Goal: Information Seeking & Learning: Learn about a topic

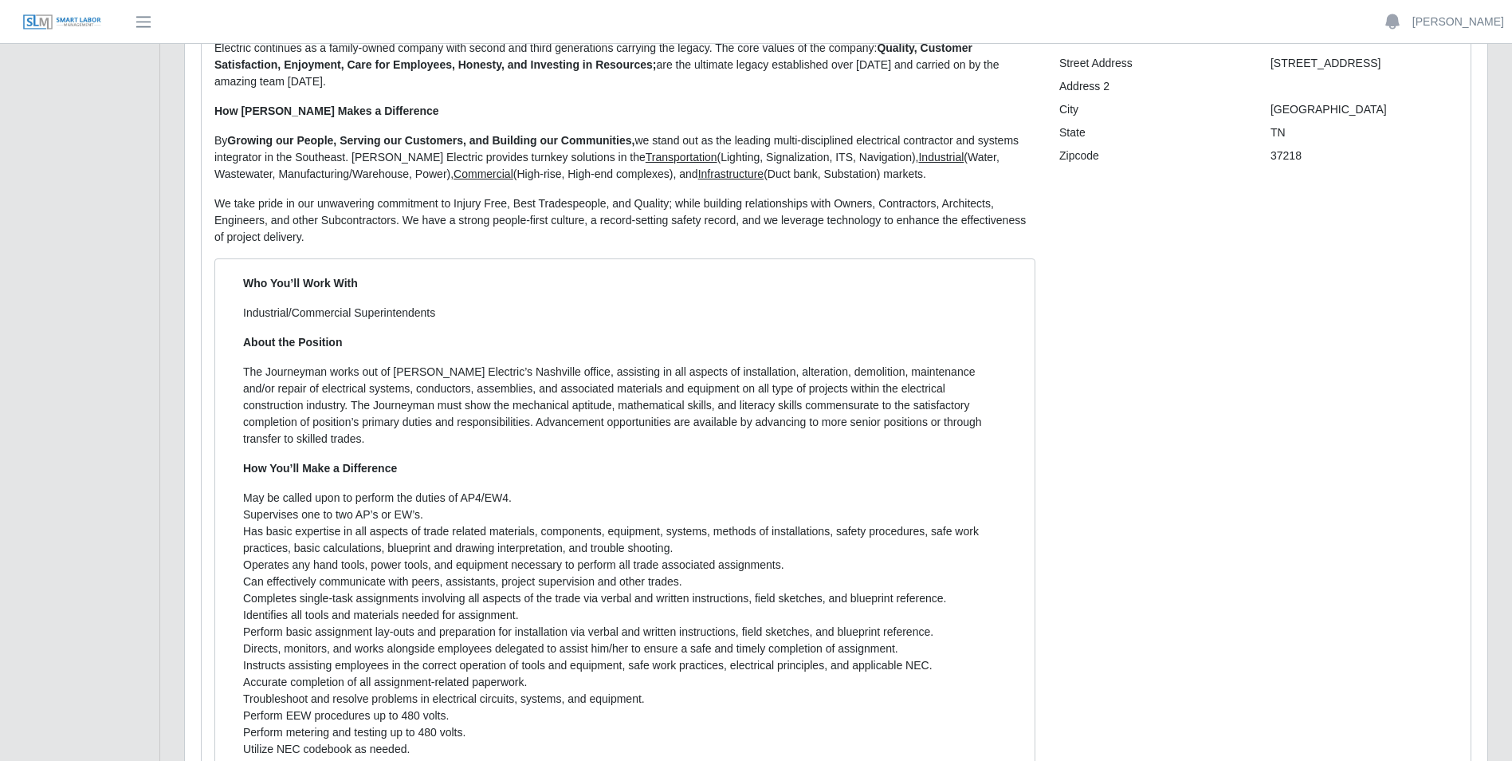
scroll to position [319, 0]
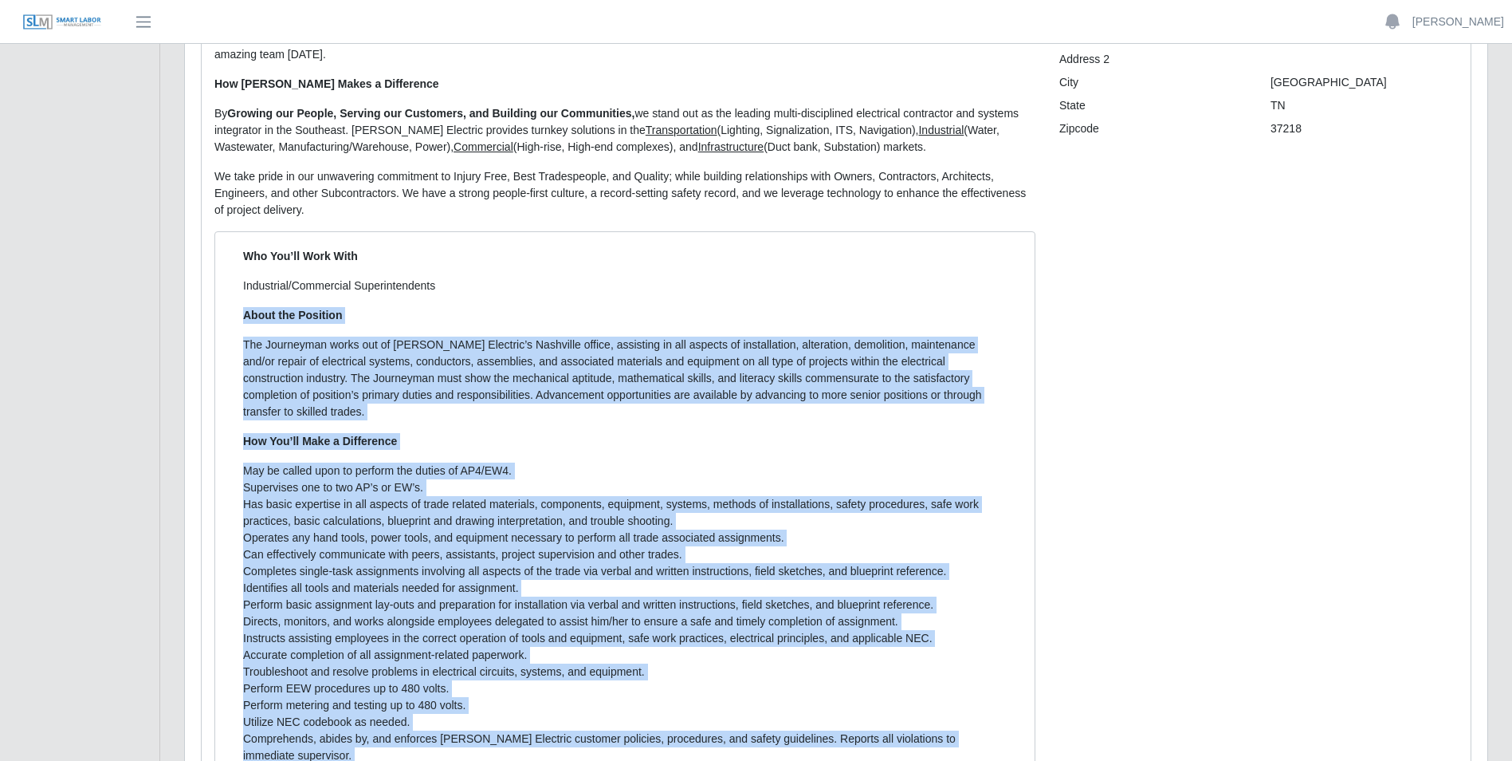
drag, startPoint x: 241, startPoint y: 295, endPoint x: 673, endPoint y: 733, distance: 615.6
click at [673, 733] on div "Who You’ll Work With Industrial/Commercial Superintendents About the Position T…" at bounding box center [625, 529] width 788 height 562
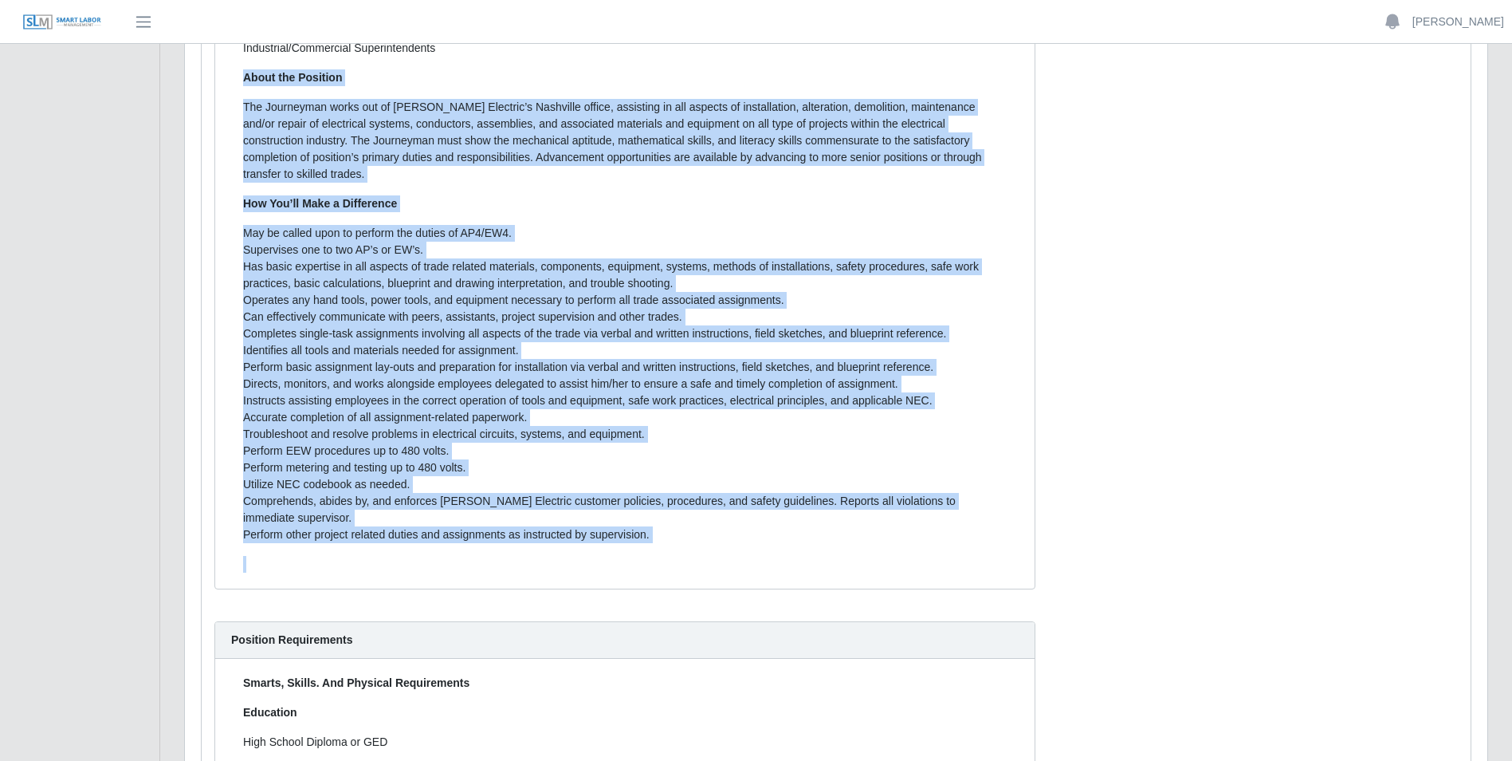
scroll to position [159, 0]
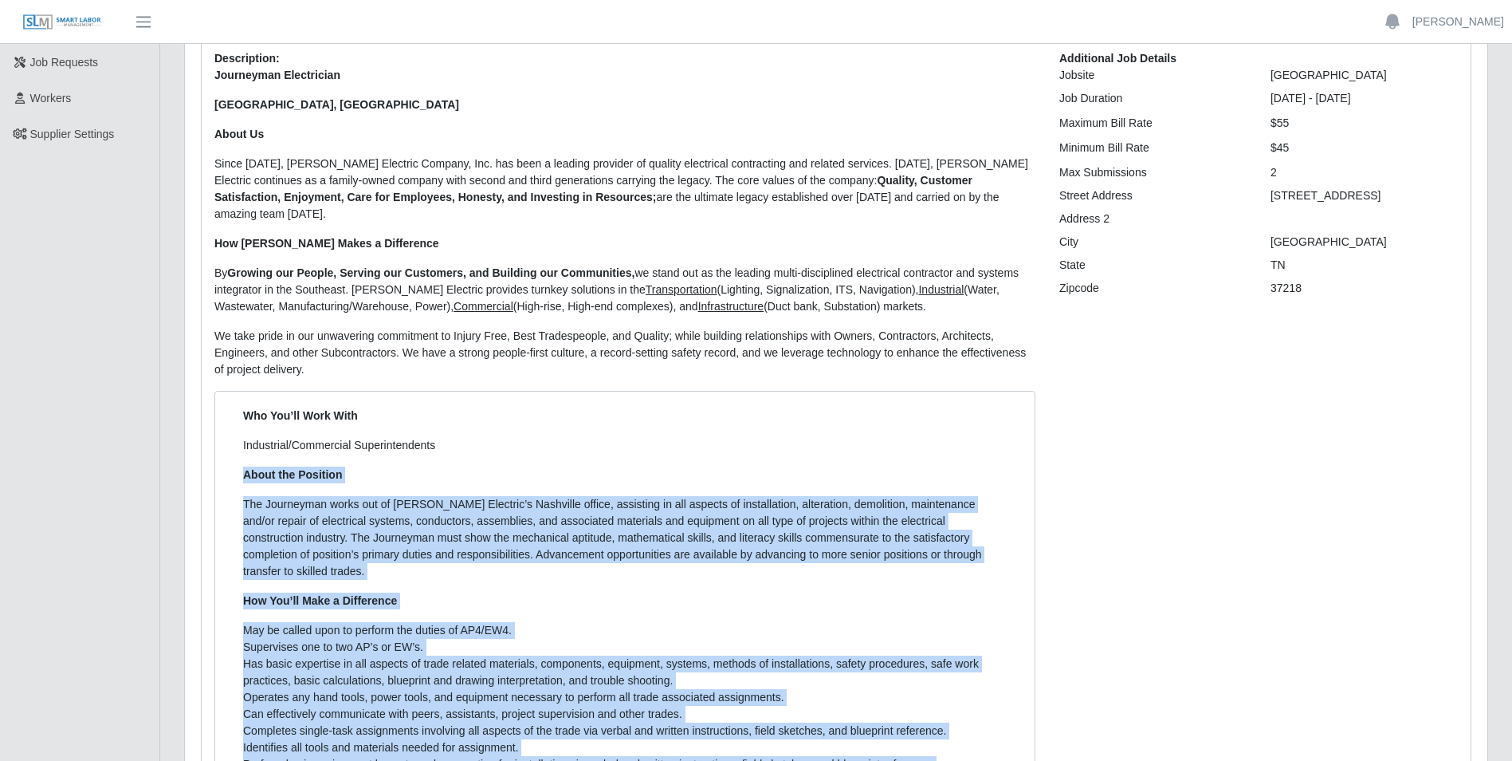
copy div "Lorem ips Dolorsit Ame Consectetu adipi eli se Doeiusmo Temporin’u Laboreetd ma…"
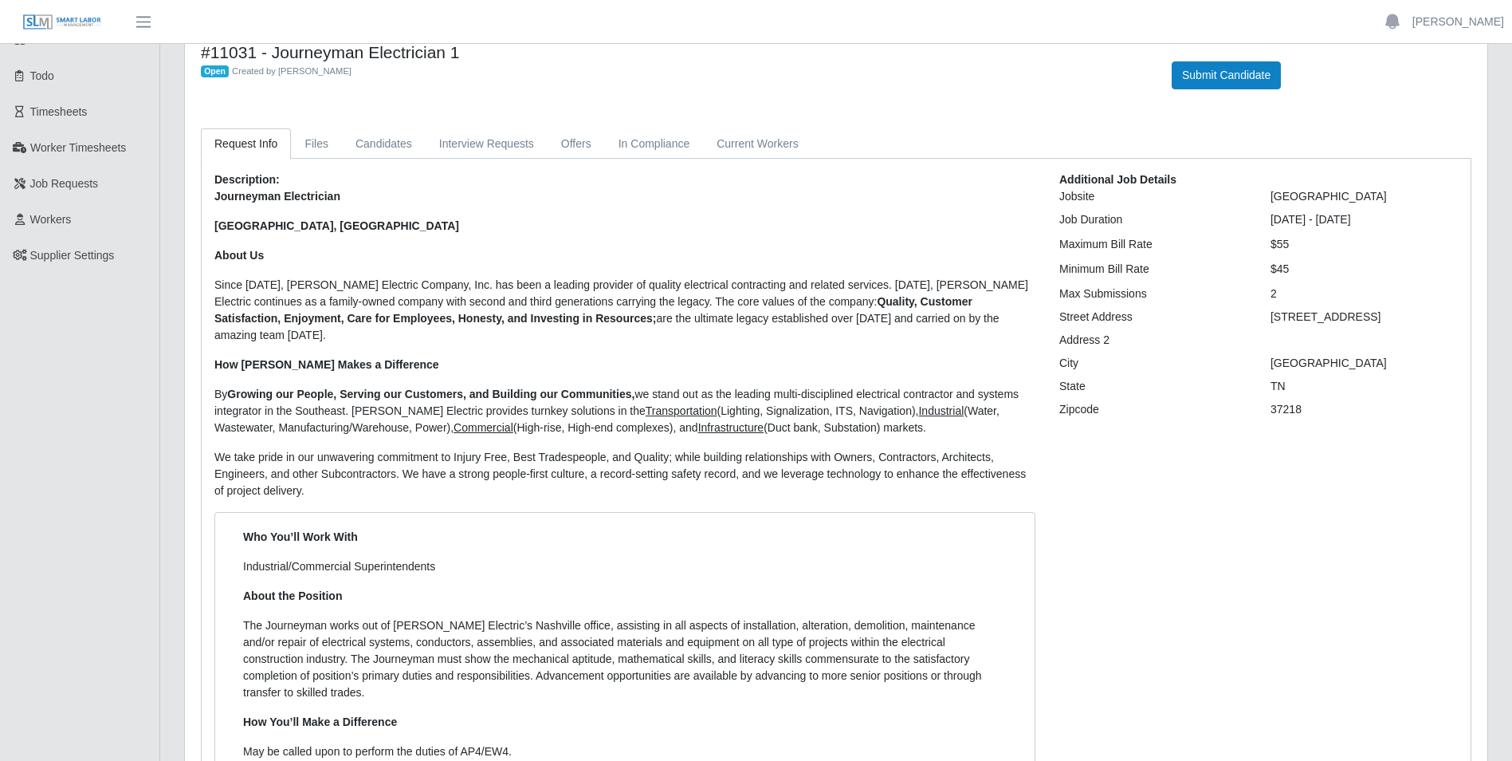
scroll to position [0, 0]
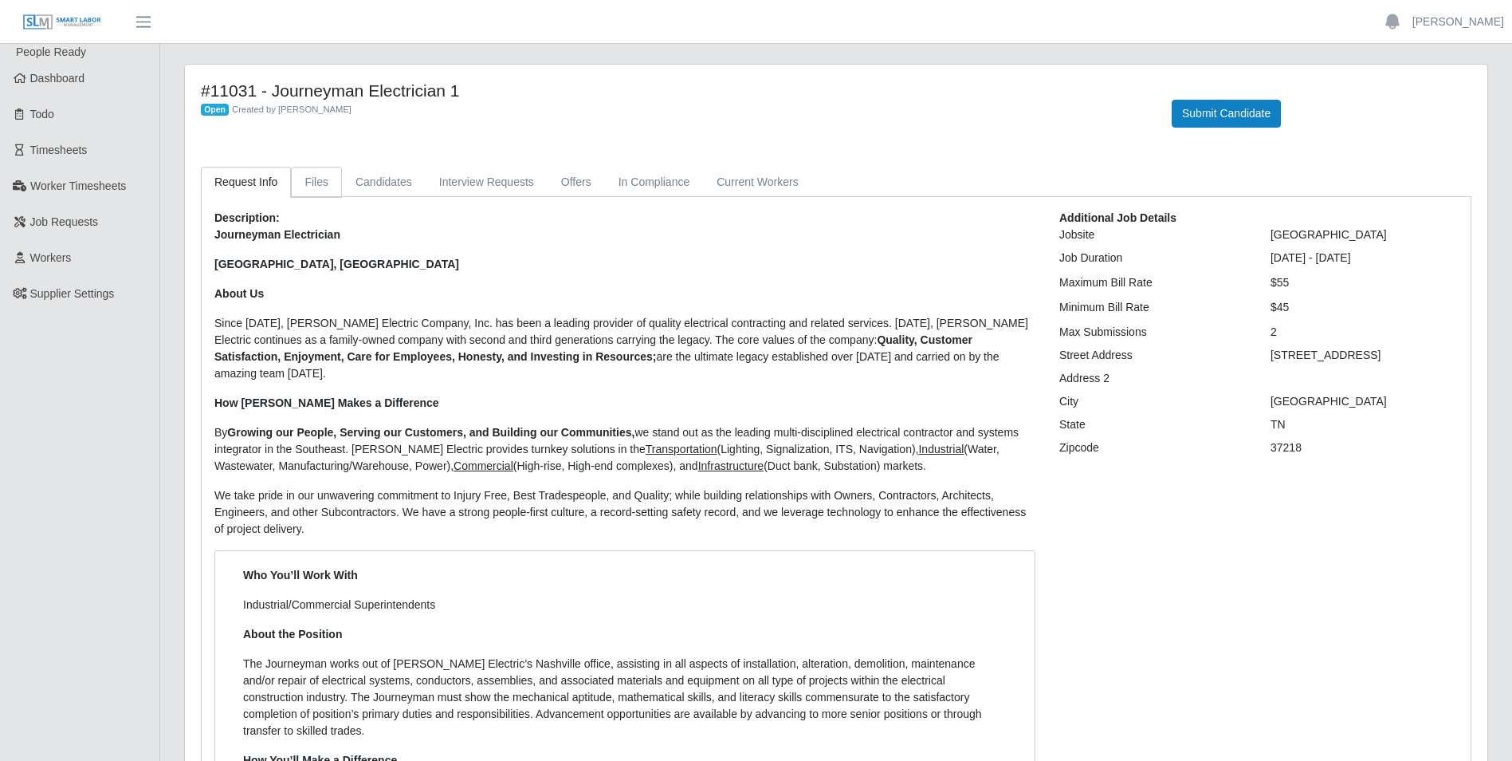
click at [313, 178] on link "Files" at bounding box center [316, 182] width 51 height 31
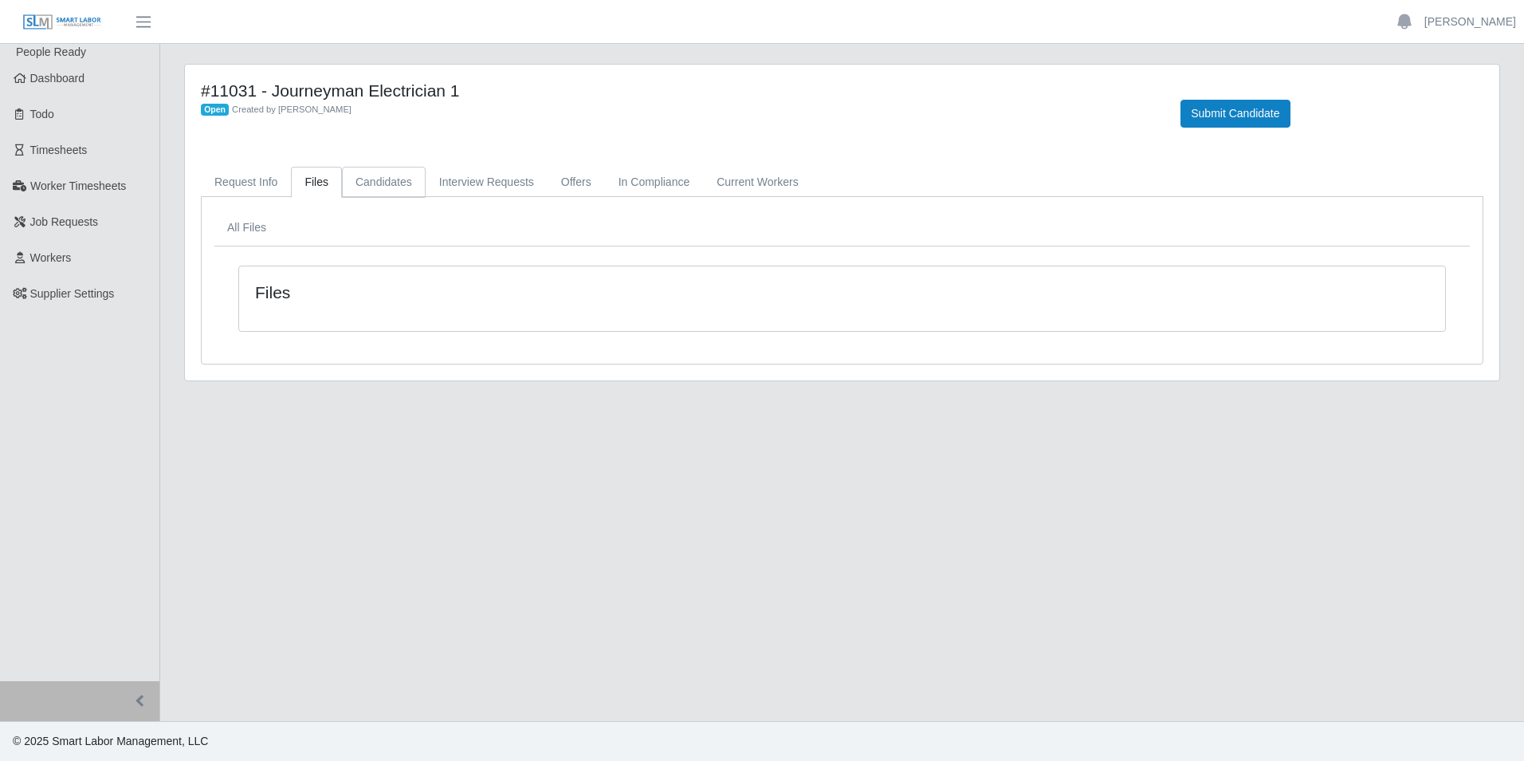
click at [405, 178] on link "Candidates" at bounding box center [384, 182] width 84 height 31
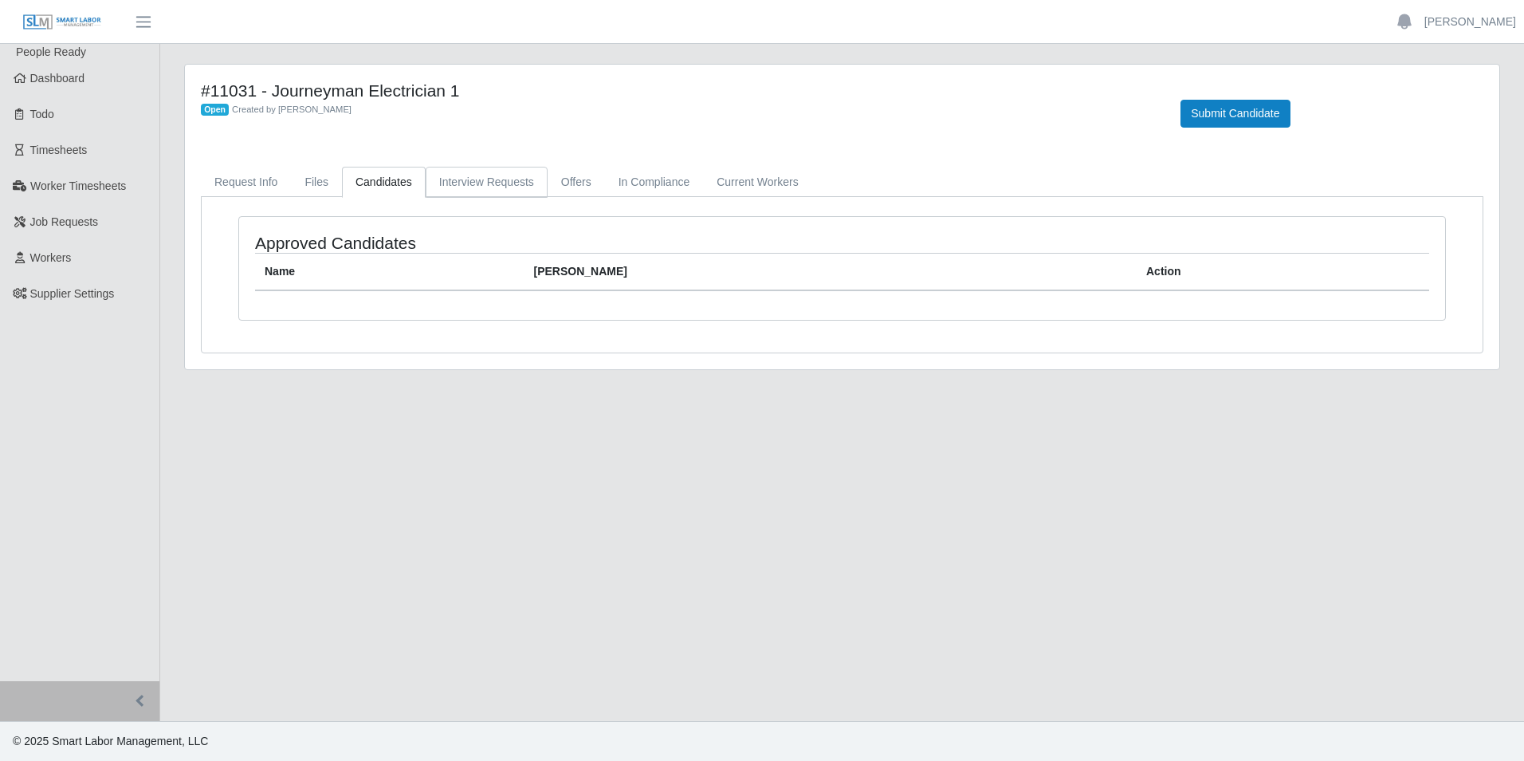
click at [466, 178] on link "Interview Requests" at bounding box center [487, 182] width 122 height 31
click at [580, 178] on link "Offers" at bounding box center [576, 182] width 57 height 31
click at [643, 180] on link "In Compliance" at bounding box center [654, 182] width 99 height 31
drag, startPoint x: 754, startPoint y: 175, endPoint x: 595, endPoint y: 165, distance: 159.7
click at [755, 175] on link "Current Workers" at bounding box center [757, 182] width 108 height 31
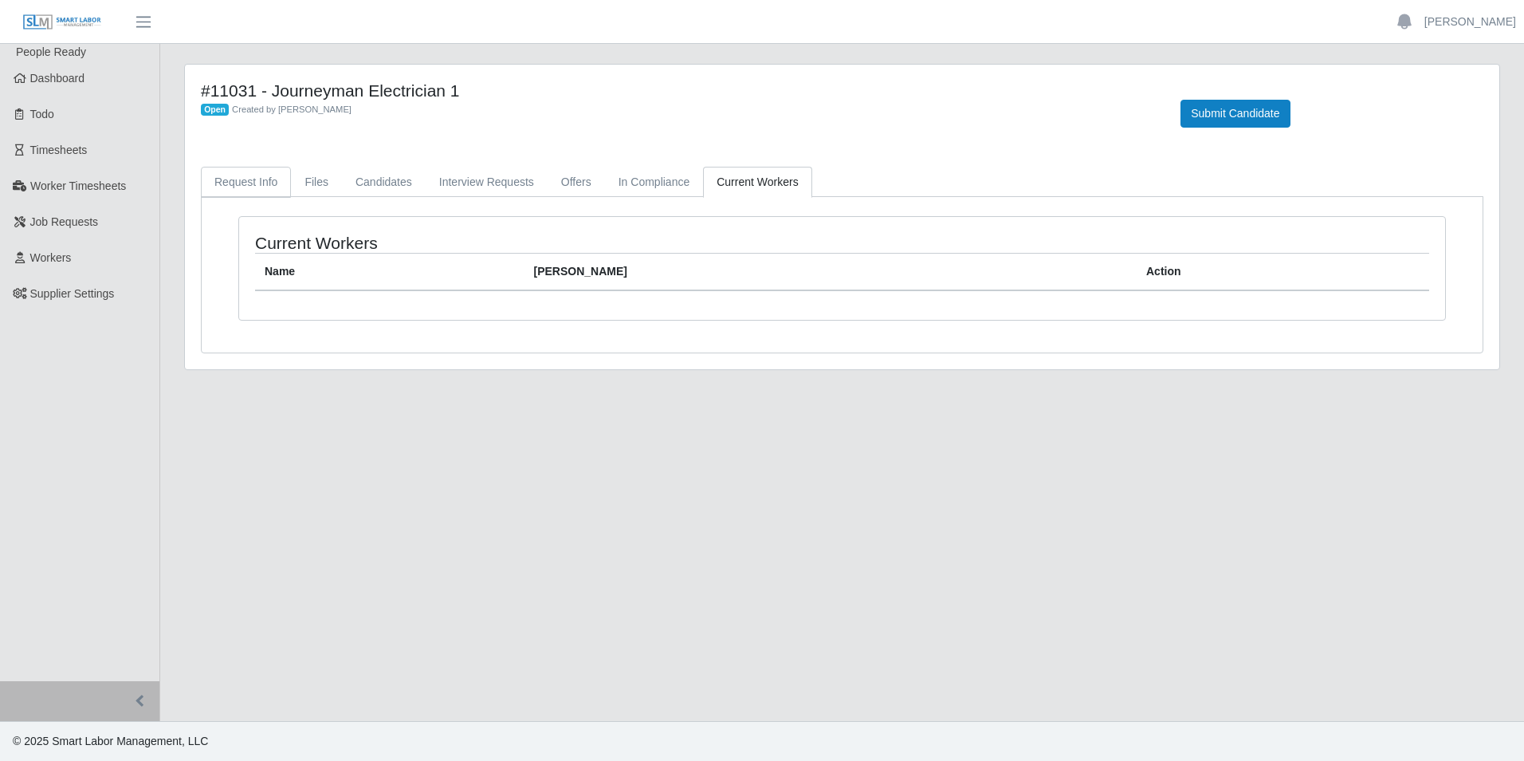
click at [258, 183] on link "Request Info" at bounding box center [246, 182] width 90 height 31
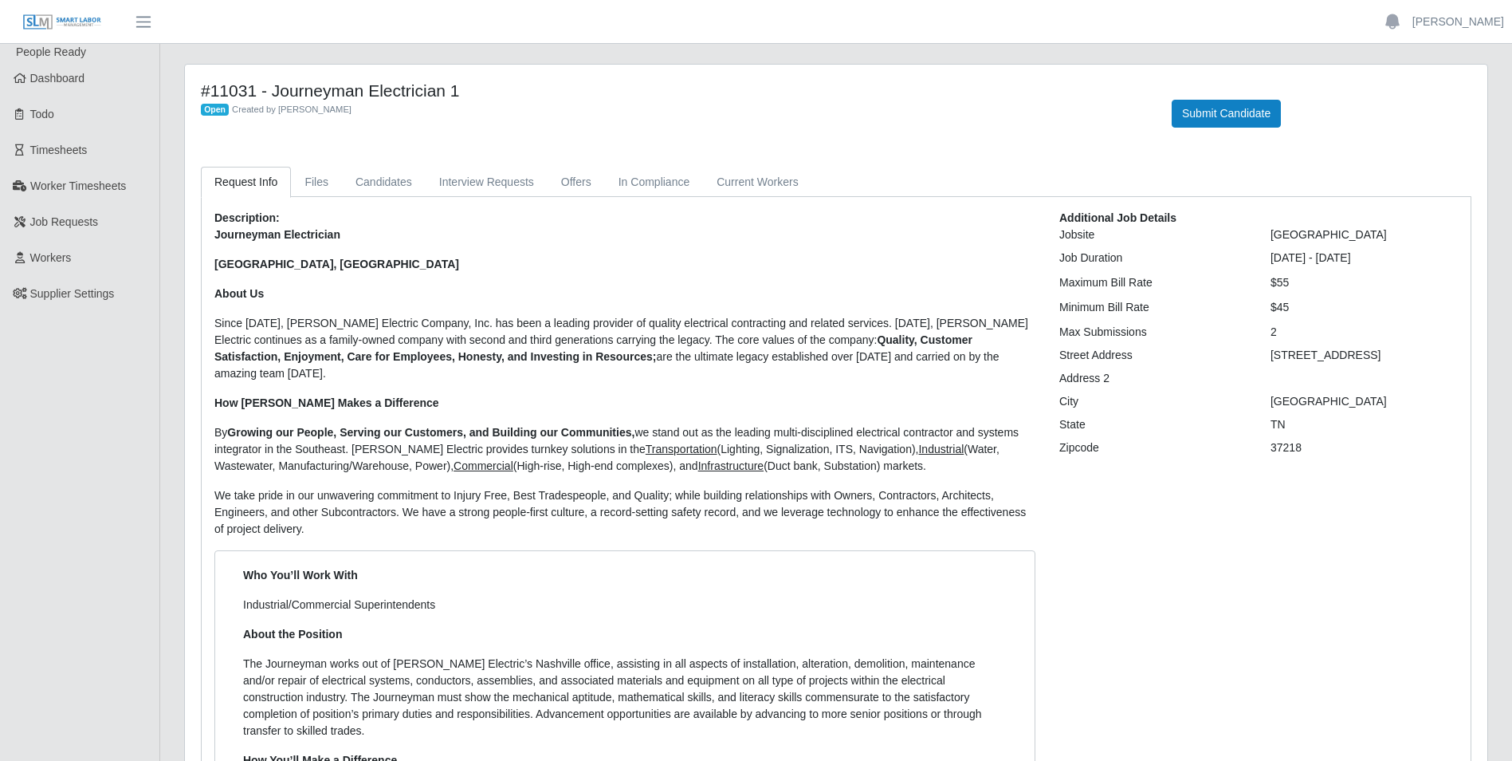
drag, startPoint x: 1061, startPoint y: 229, endPoint x: 1316, endPoint y: 440, distance: 331.2
drag, startPoint x: 1316, startPoint y: 440, endPoint x: 1317, endPoint y: 231, distance: 208.9
copy div "Jobsite [GEOGRAPHIC_DATA] Job Duration [DATE] - [DATE] Maximum Bill Rate $55 Mi…"
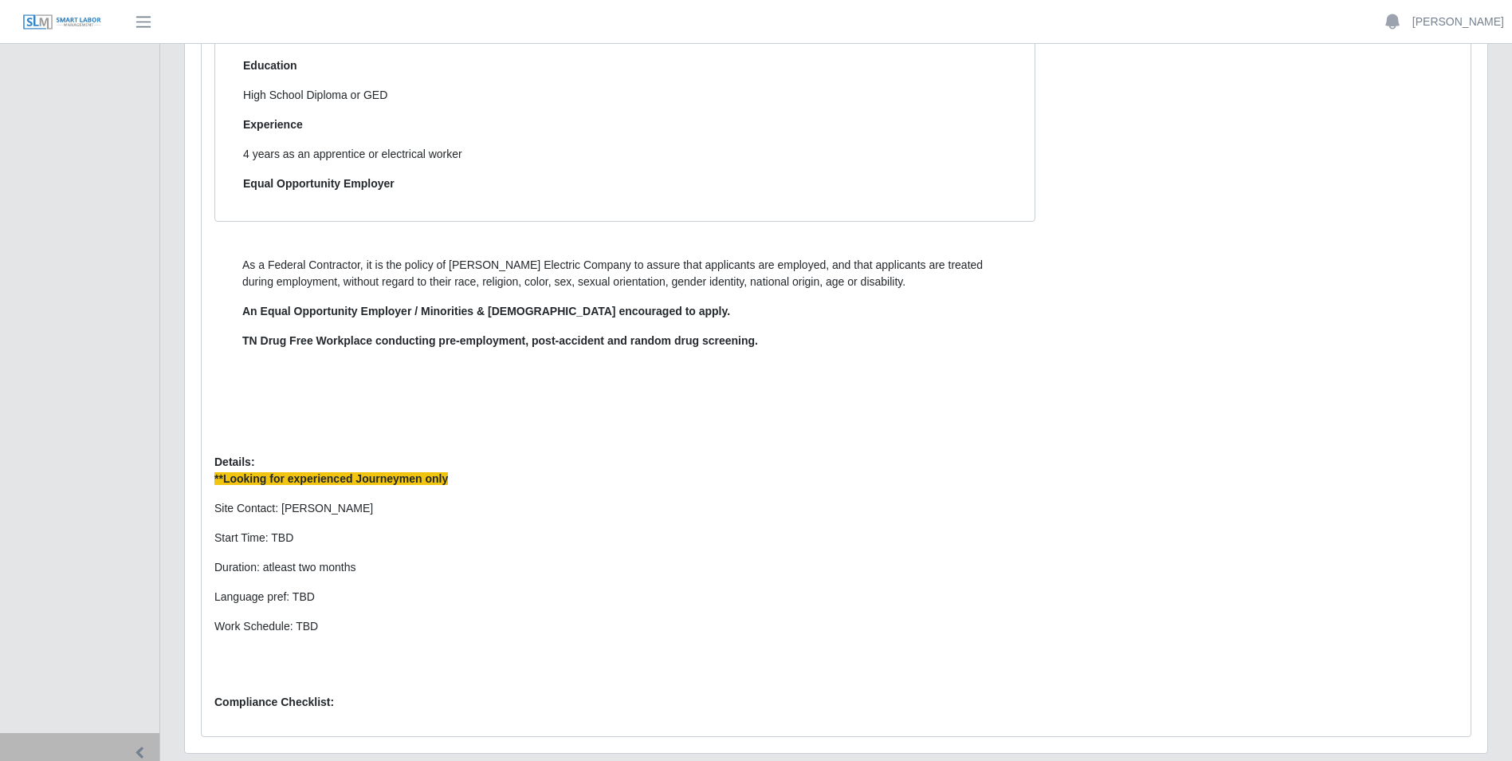
scroll to position [1205, 0]
